Goal: Complete application form: Complete application form

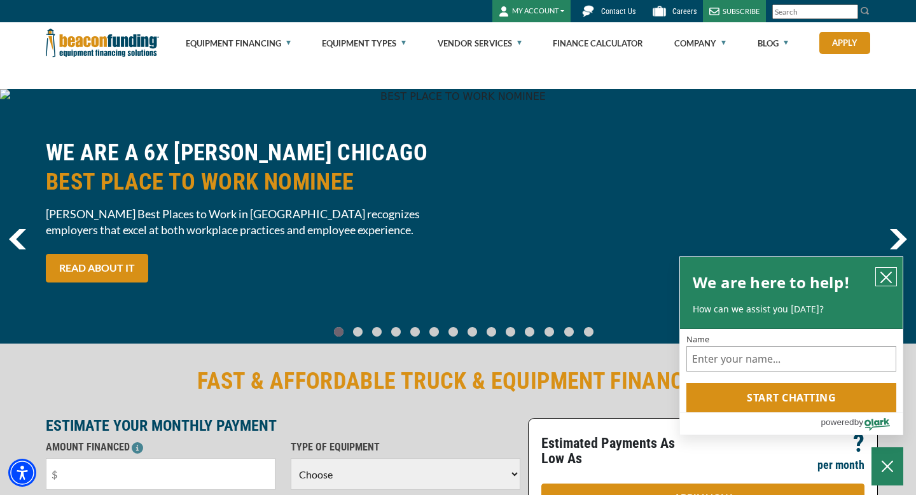
click at [887, 280] on icon "close chatbox" at bounding box center [886, 277] width 13 height 13
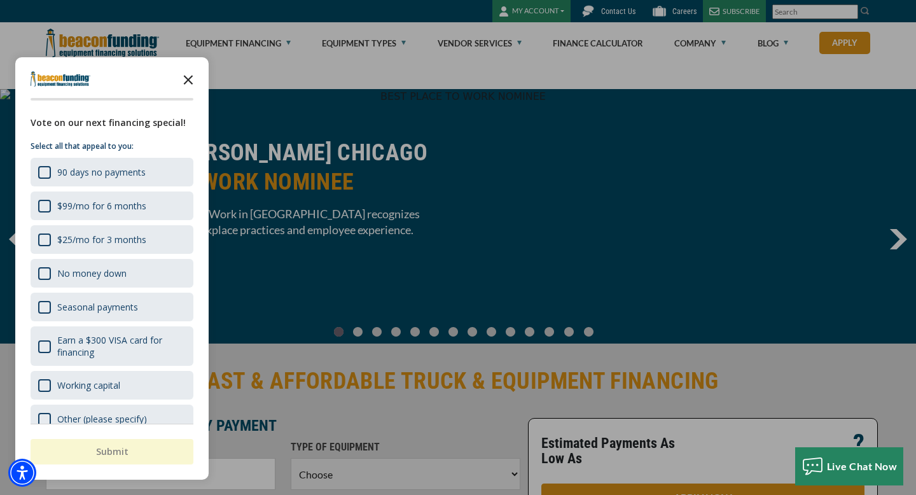
click at [190, 77] on polygon "Close the survey" at bounding box center [189, 80] width 10 height 10
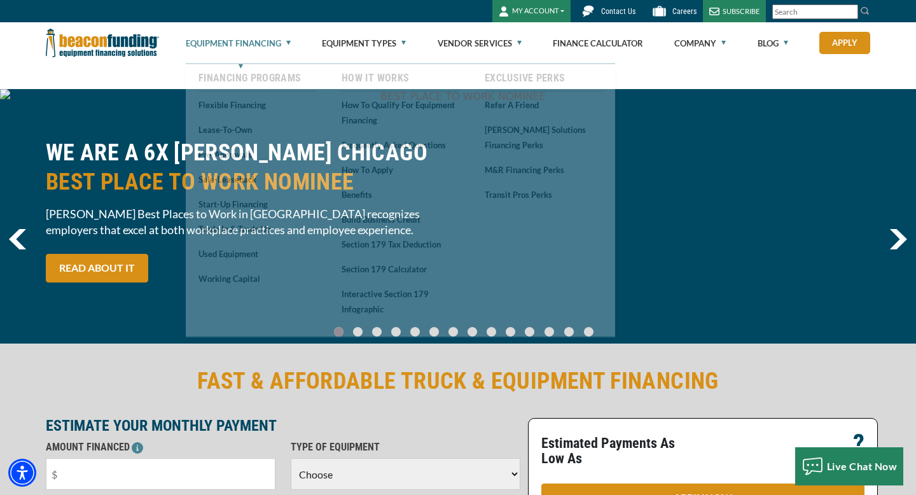
click at [286, 44] on link "Equipment Financing" at bounding box center [238, 43] width 105 height 41
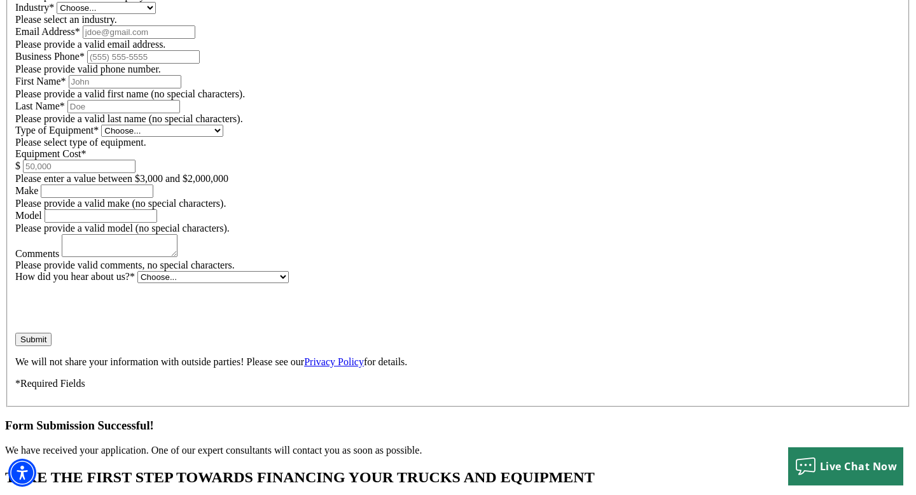
scroll to position [894, 0]
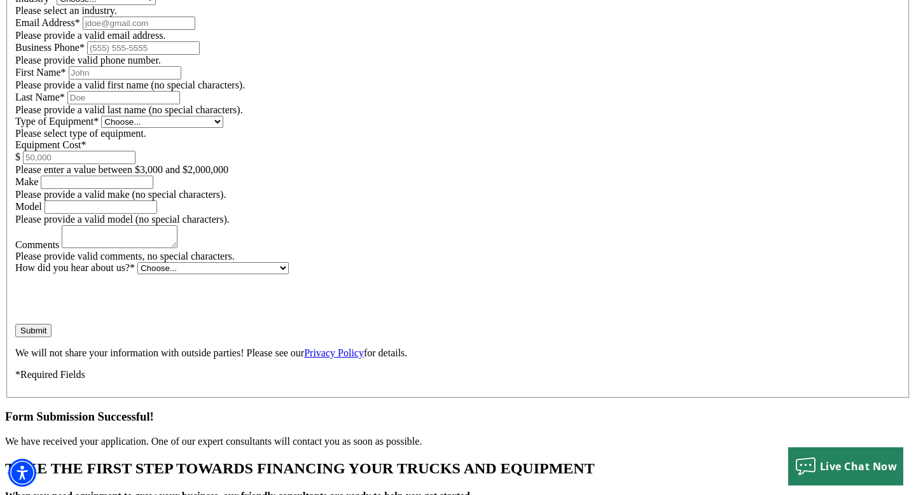
type input "$90,000"
select select "60"
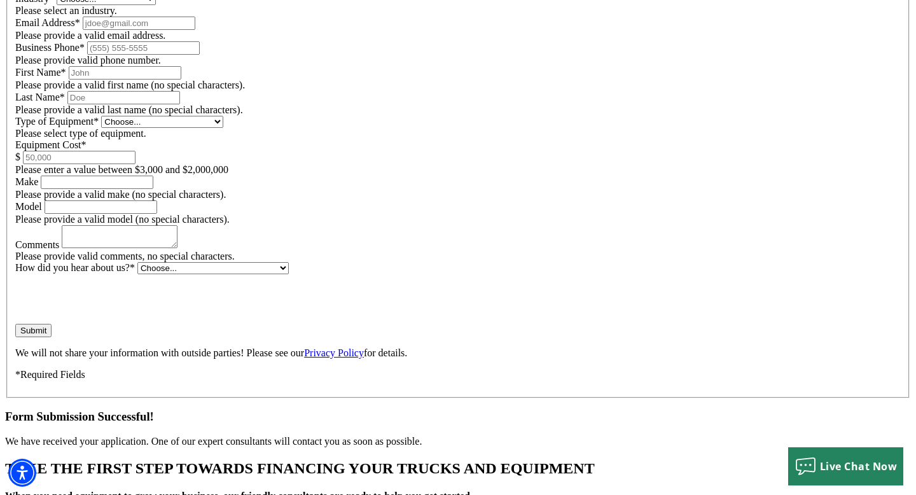
select select "13"
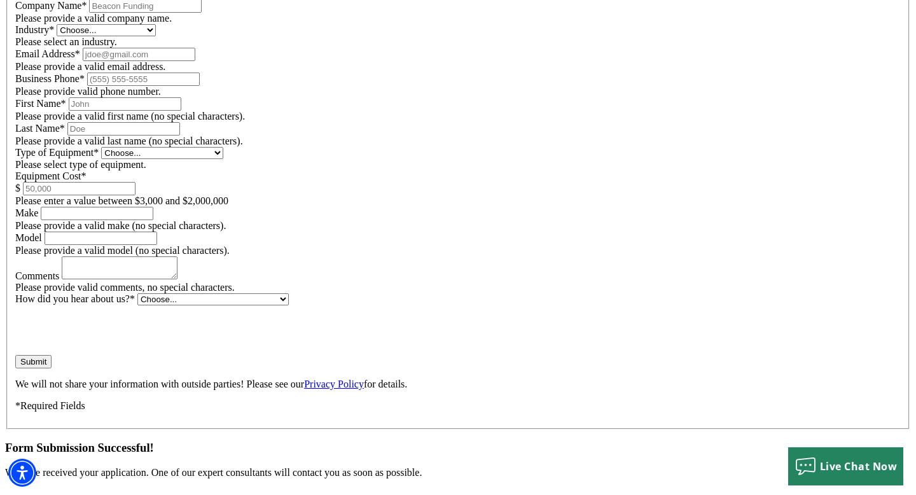
scroll to position [862, 0]
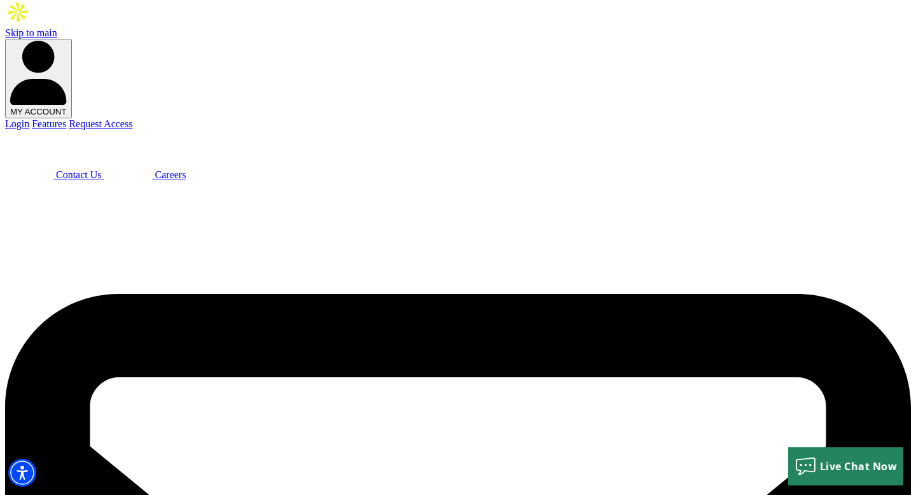
scroll to position [0, 0]
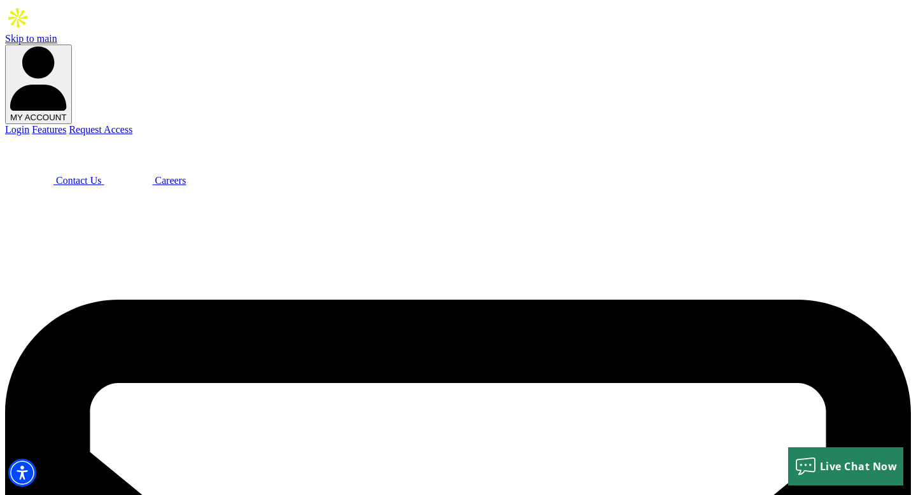
click at [102, 175] on span "Contact Us" at bounding box center [79, 180] width 46 height 11
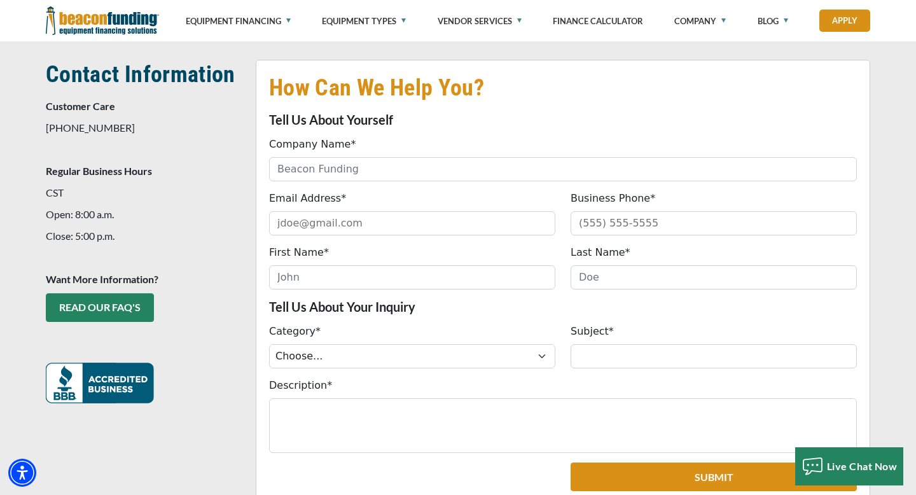
scroll to position [261, 0]
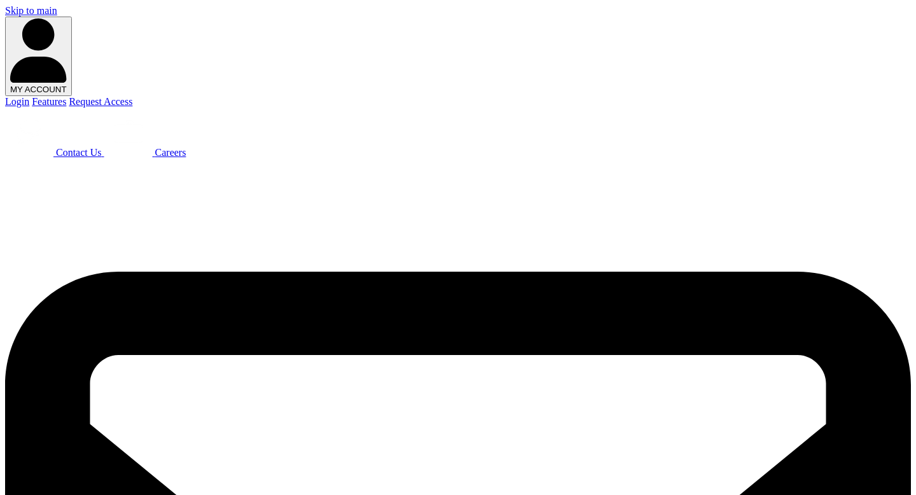
select select "60"
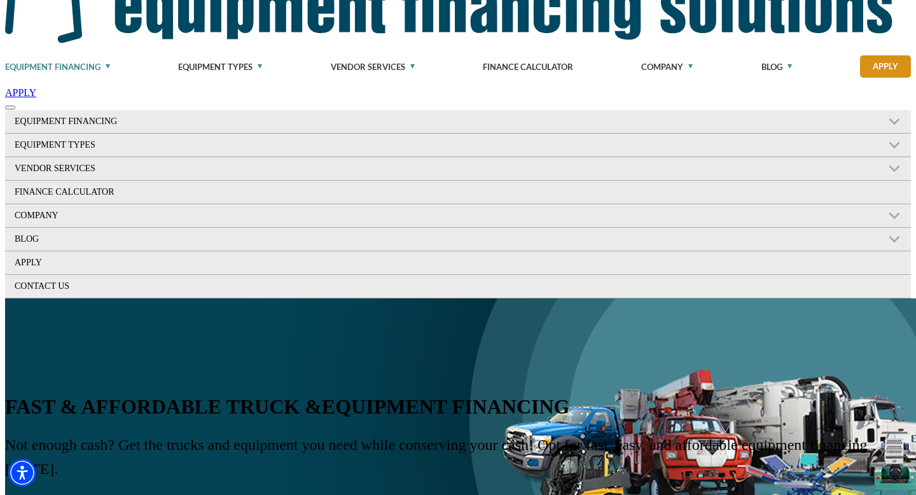
scroll to position [227, 0]
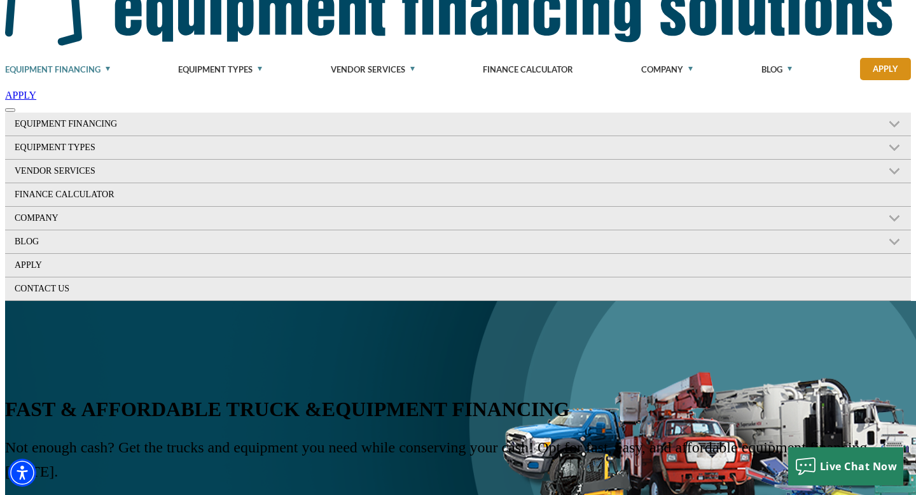
type input "Hesthaven Aviation LLC"
select select "5"
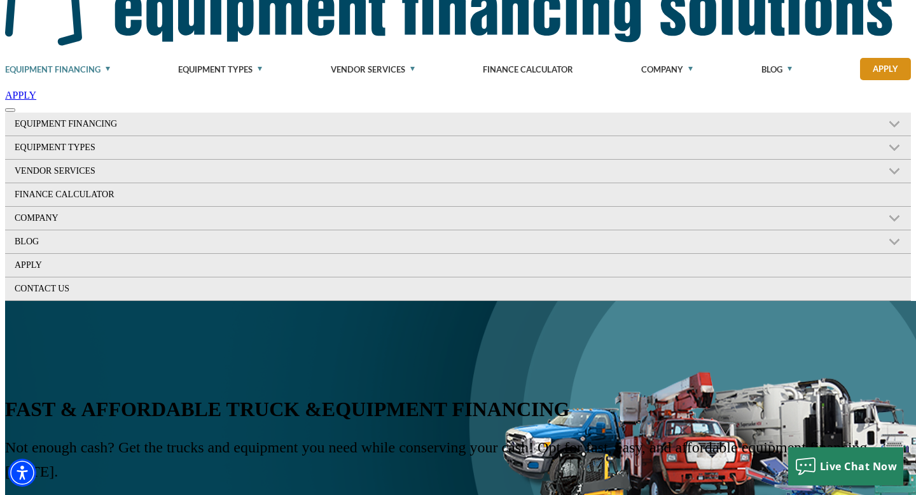
type input "[EMAIL_ADDRESS][DOMAIN_NAME]"
type input "[PHONE_NUMBER]"
type input "[PERSON_NAME]"
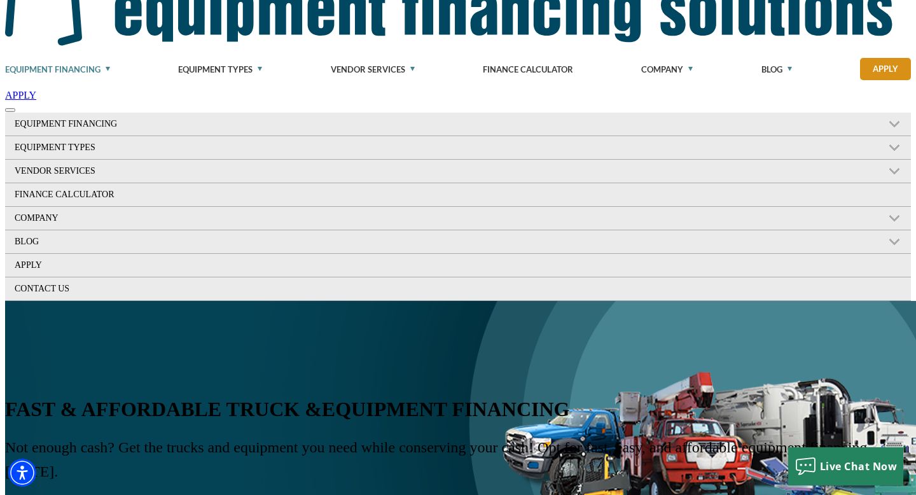
type input "Mesa"
select select "13"
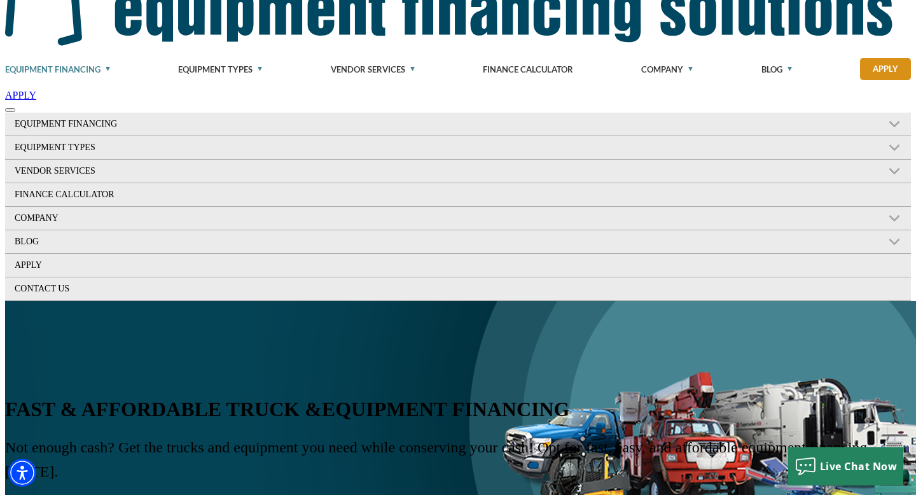
type input "90,000"
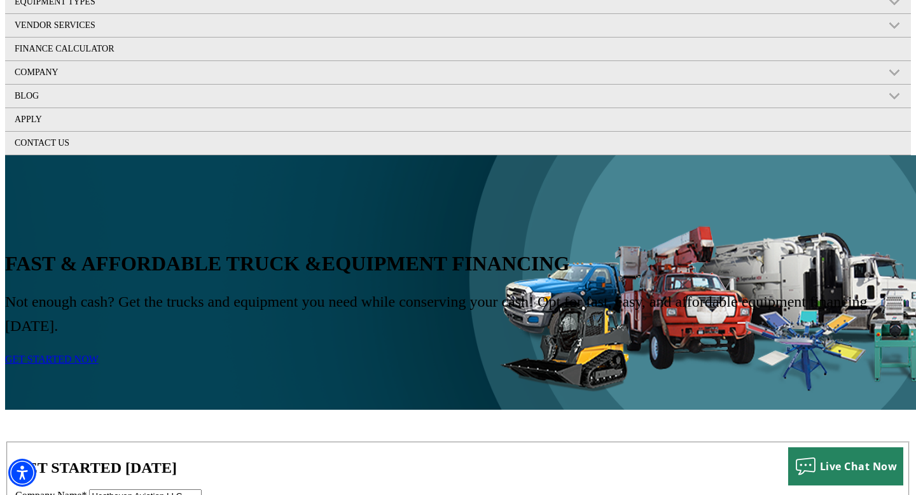
scroll to position [374, 0]
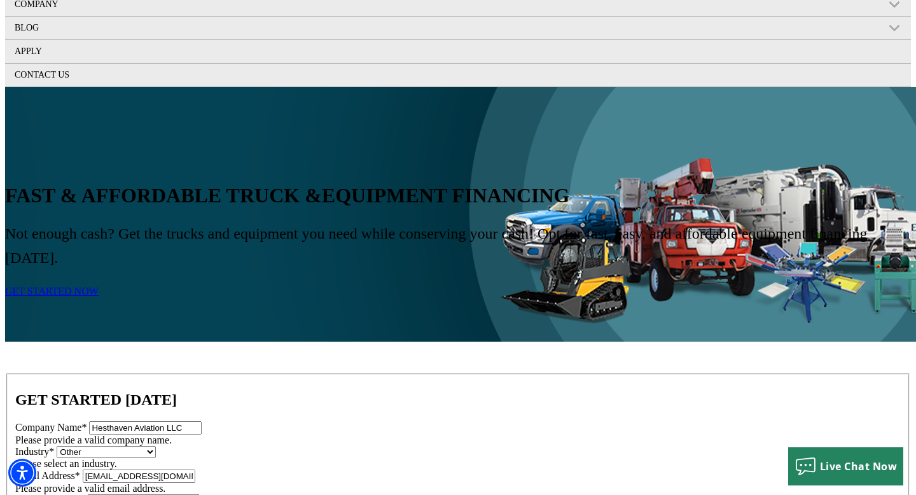
scroll to position [444, 0]
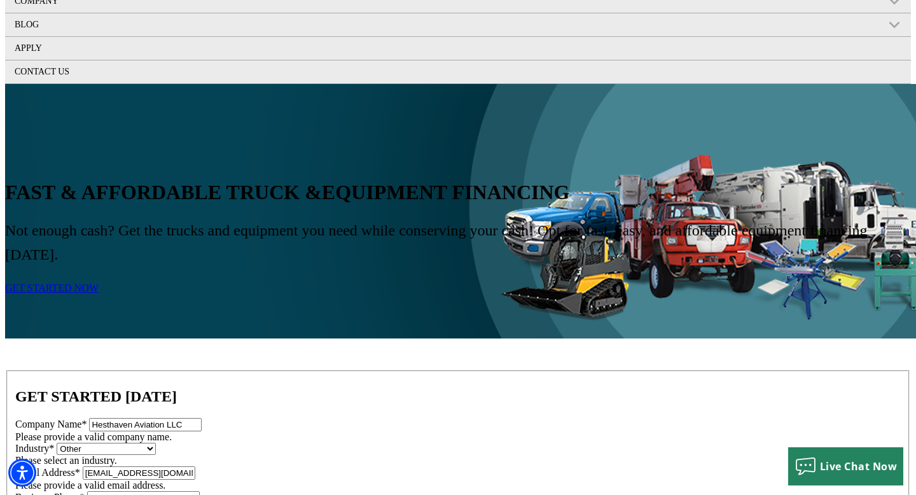
type textarea "Need Pneumatic drum polishers and a pneumatic air compressor"
select select "5"
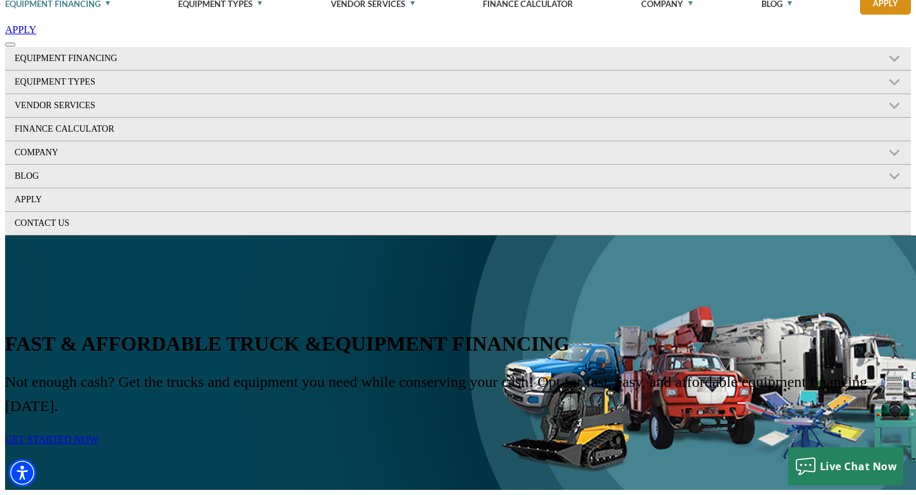
scroll to position [293, 0]
